Goal: Navigation & Orientation: Find specific page/section

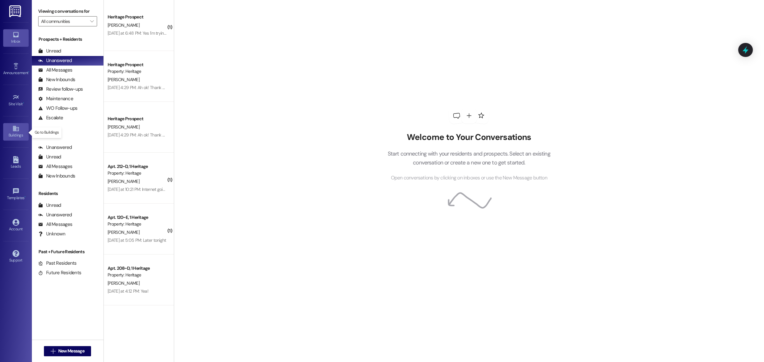
click at [18, 137] on div "Buildings" at bounding box center [16, 135] width 32 height 6
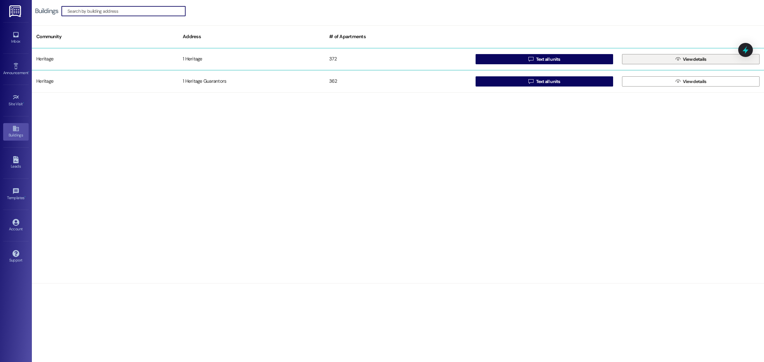
click at [681, 59] on span " View details" at bounding box center [690, 59] width 33 height 10
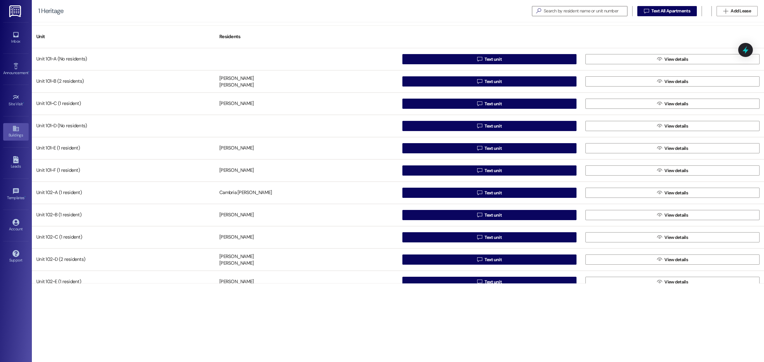
click at [19, 136] on div "Buildings" at bounding box center [16, 135] width 32 height 6
